Goal: Browse casually: Explore the website without a specific task or goal

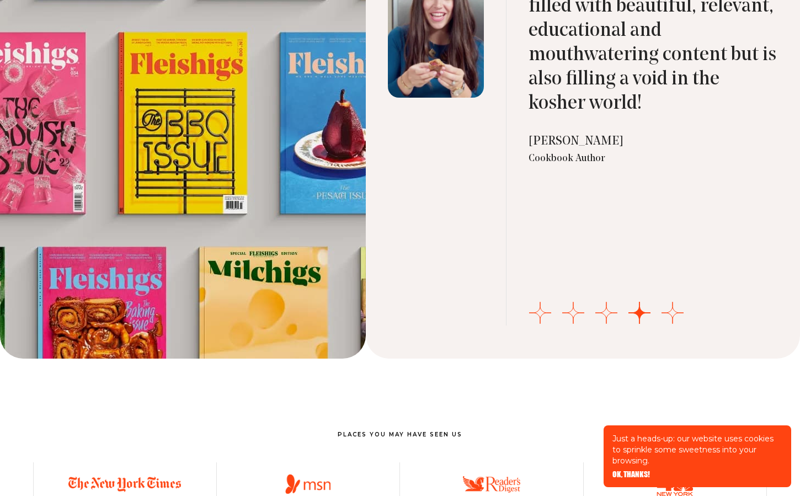
scroll to position [3908, 0]
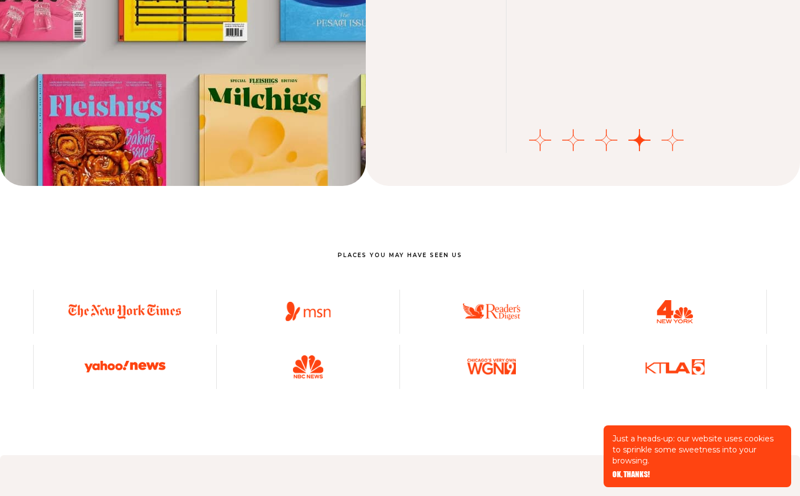
click at [675, 139] on button "Go to slide 5" at bounding box center [673, 140] width 22 height 22
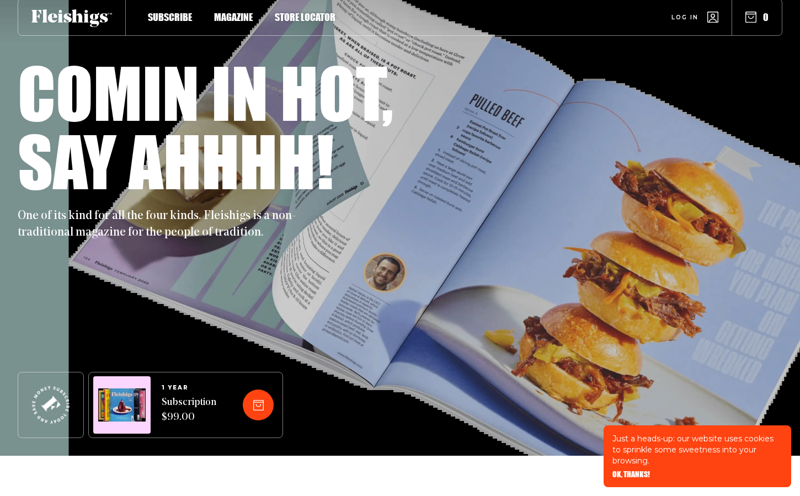
scroll to position [0, 0]
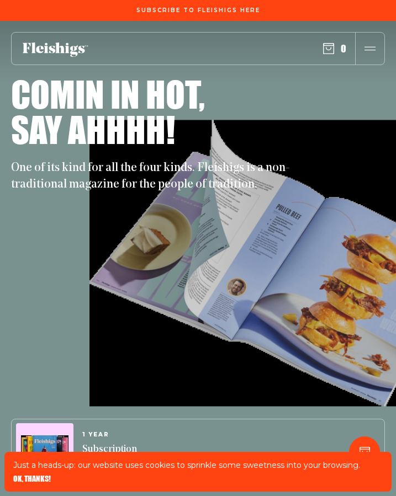
click at [364, 51] on div at bounding box center [369, 49] width 29 height 32
click at [330, 48] on use "button" at bounding box center [328, 49] width 10 height 10
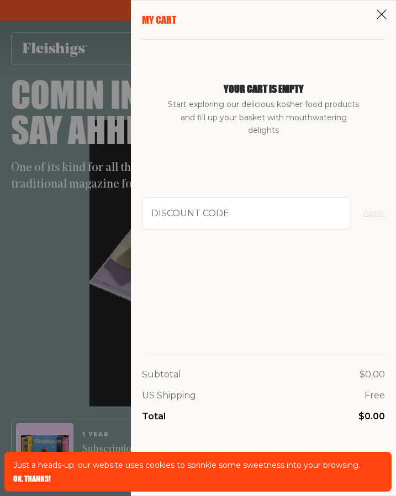
click at [380, 12] on icon at bounding box center [381, 14] width 11 height 11
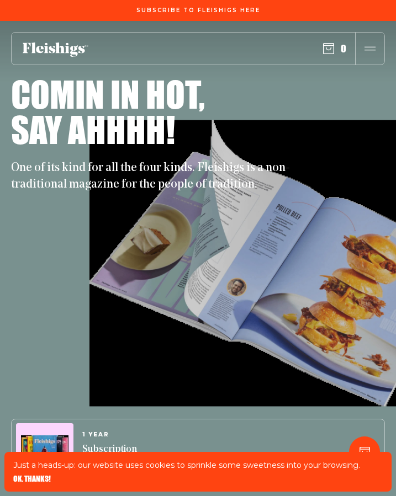
click at [370, 49] on icon "button" at bounding box center [369, 48] width 11 height 11
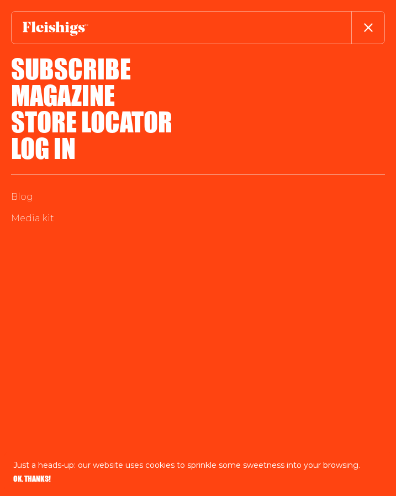
click at [368, 29] on icon "button" at bounding box center [368, 27] width 9 height 9
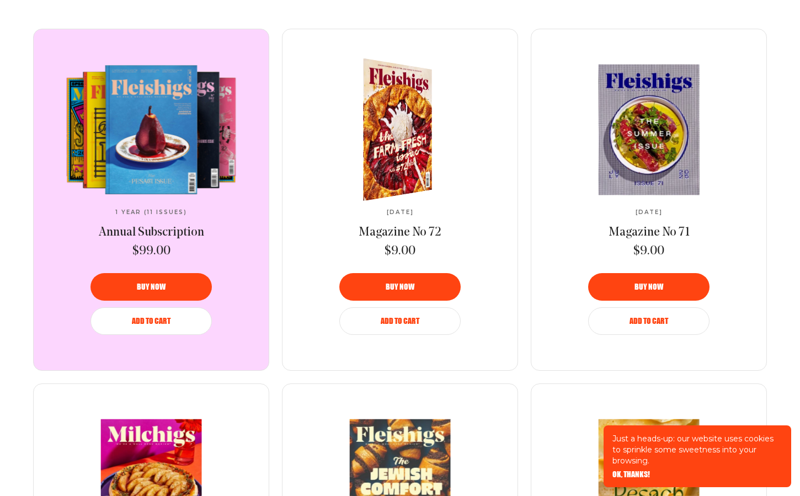
scroll to position [660, 0]
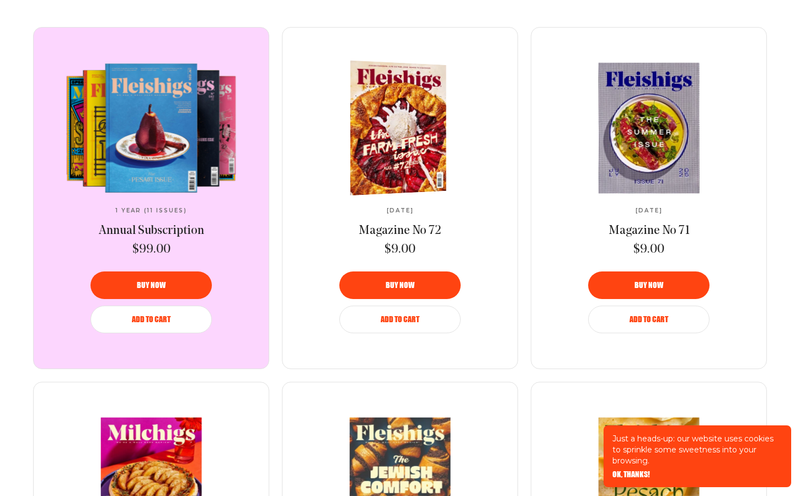
click at [407, 172] on img at bounding box center [394, 128] width 176 height 139
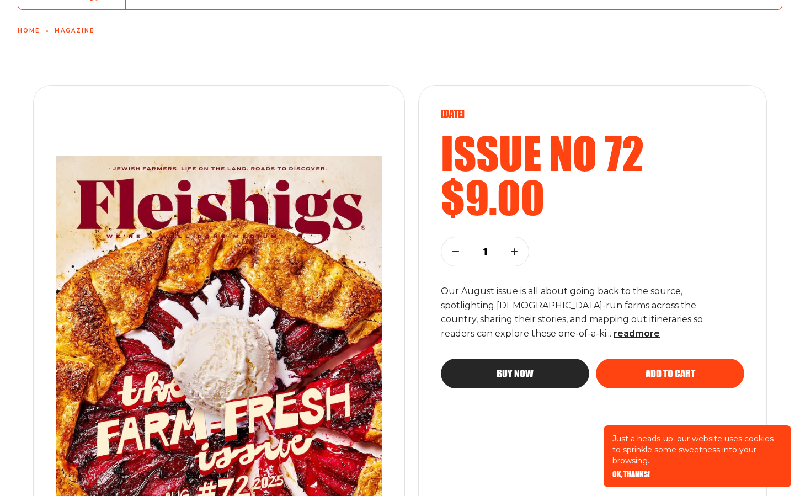
scroll to position [100, 0]
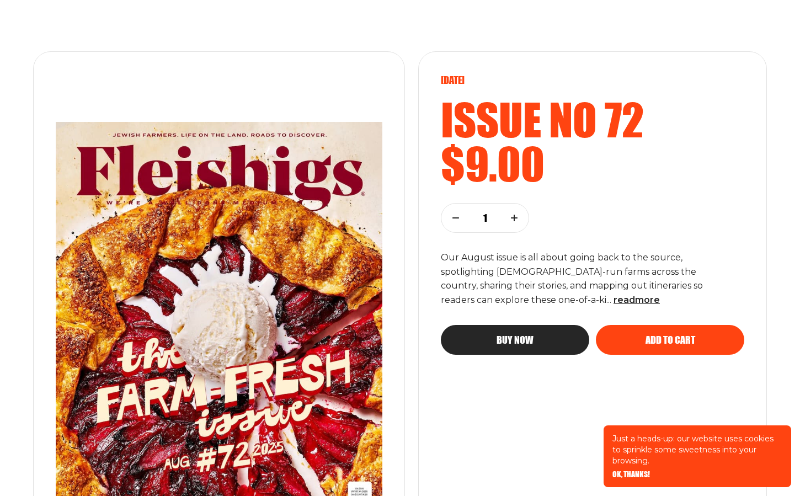
click at [512, 220] on icon "button" at bounding box center [514, 218] width 7 height 7
click at [458, 219] on icon "button" at bounding box center [456, 218] width 7 height 7
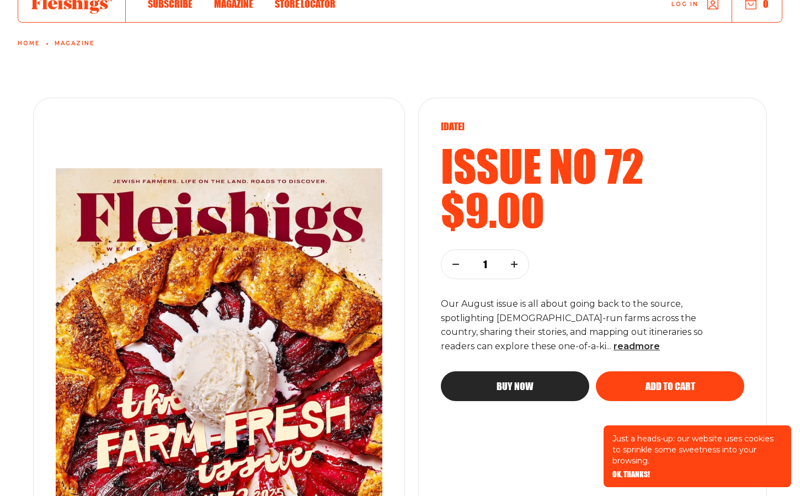
scroll to position [0, 0]
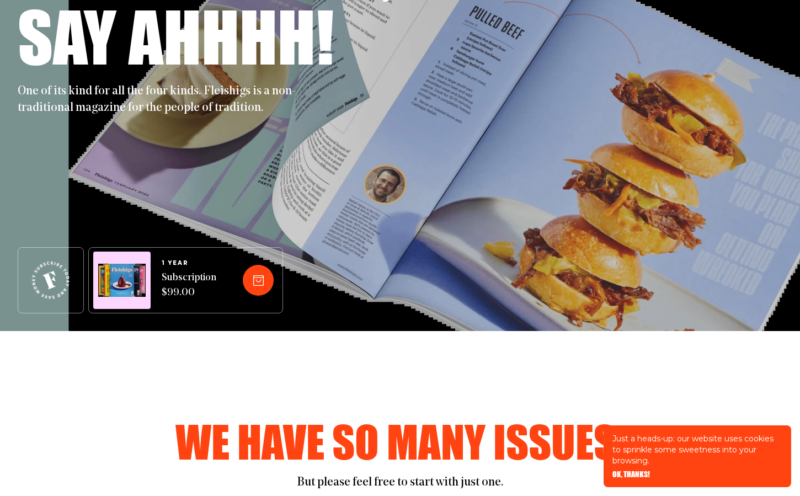
scroll to position [75, 0]
